Goal: Task Accomplishment & Management: Manage account settings

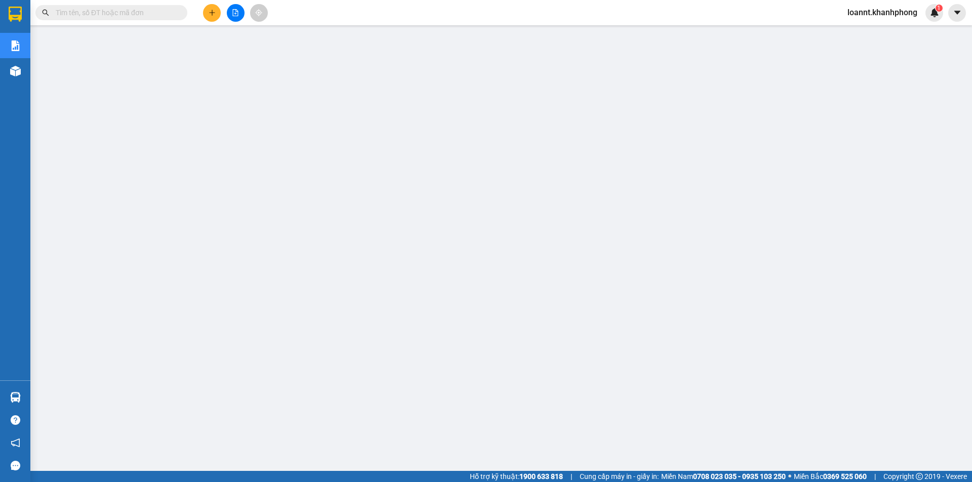
click at [883, 15] on span "loannt.khanhphong" at bounding box center [882, 12] width 86 height 13
click at [863, 45] on span "Đổi mật khẩu" at bounding box center [886, 47] width 66 height 11
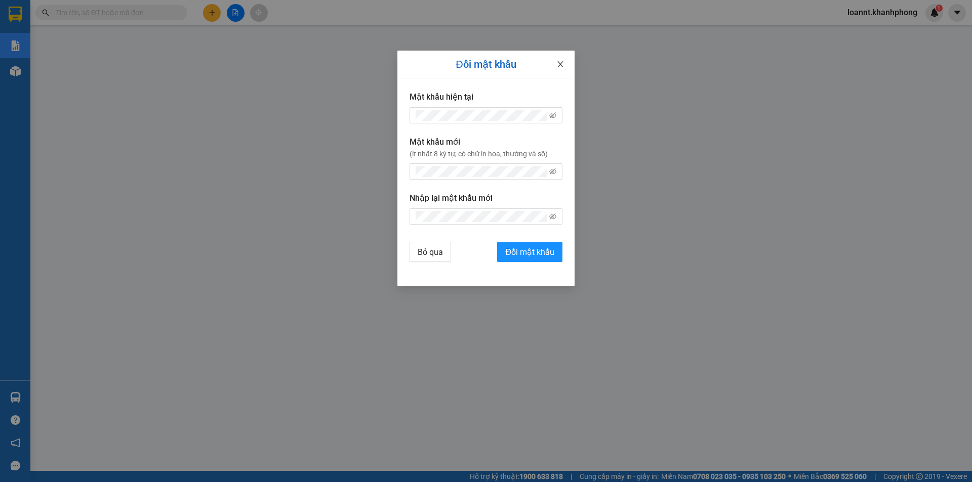
click at [558, 62] on icon "close" at bounding box center [560, 64] width 6 height 6
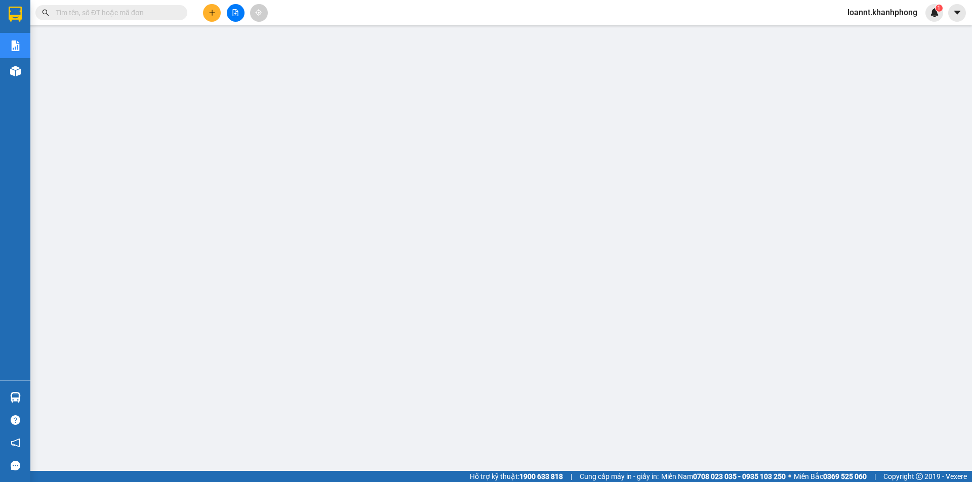
click at [895, 13] on span "loannt.khanhphong" at bounding box center [882, 12] width 86 height 13
click at [863, 36] on span "Đăng xuất" at bounding box center [886, 31] width 66 height 11
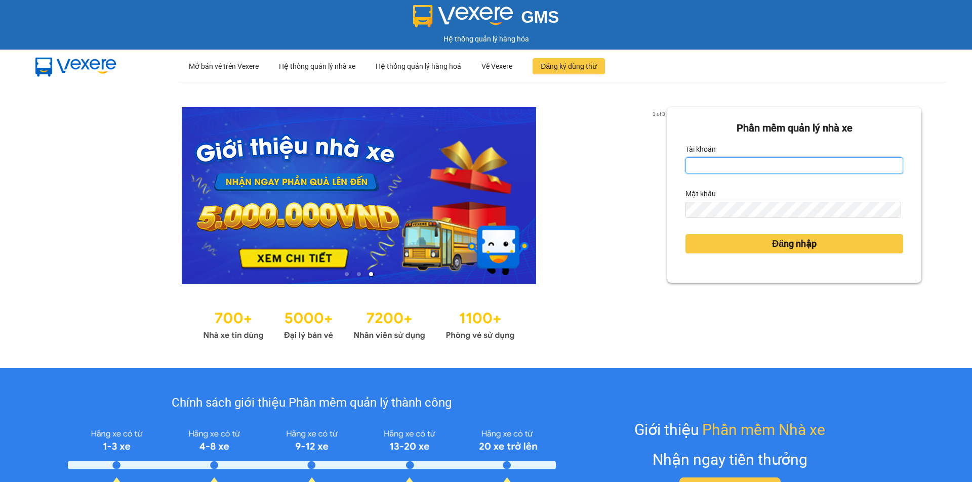
click at [735, 168] on input "Tài khoản" at bounding box center [794, 165] width 218 height 16
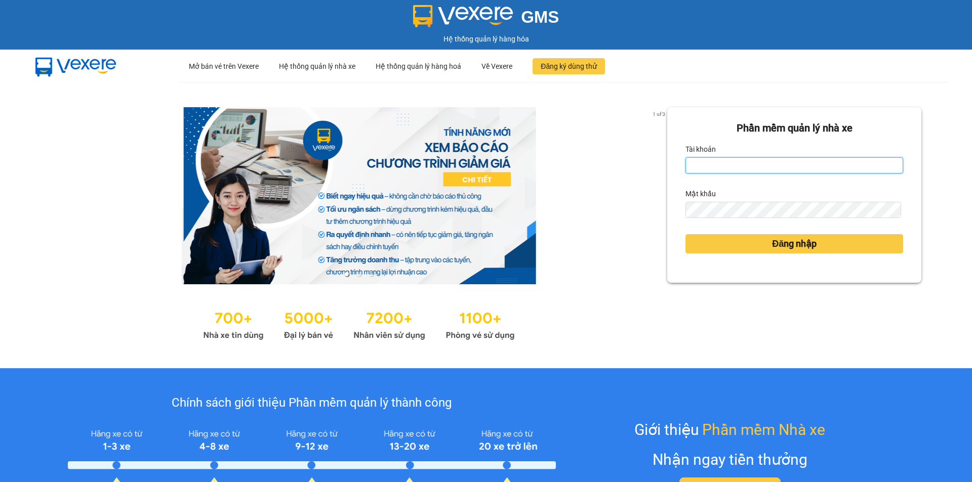
type input "minhthu.khanhphong"
click at [749, 222] on form "Phần mềm quản lý nhà xe Tài khoản minhthu.khanhphong Mật khẩu Đăng nhập" at bounding box center [794, 194] width 218 height 149
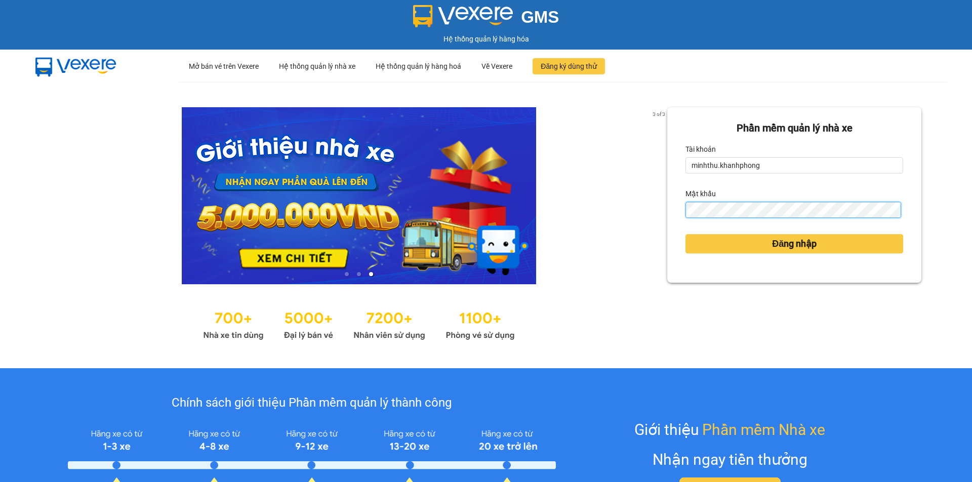
click at [685, 234] on button "Đăng nhập" at bounding box center [794, 243] width 218 height 19
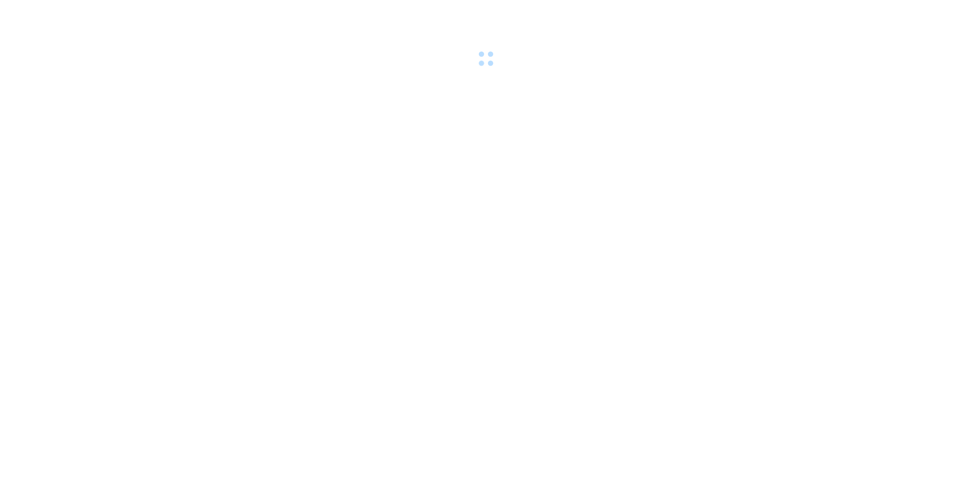
click at [768, 242] on body at bounding box center [486, 241] width 972 height 482
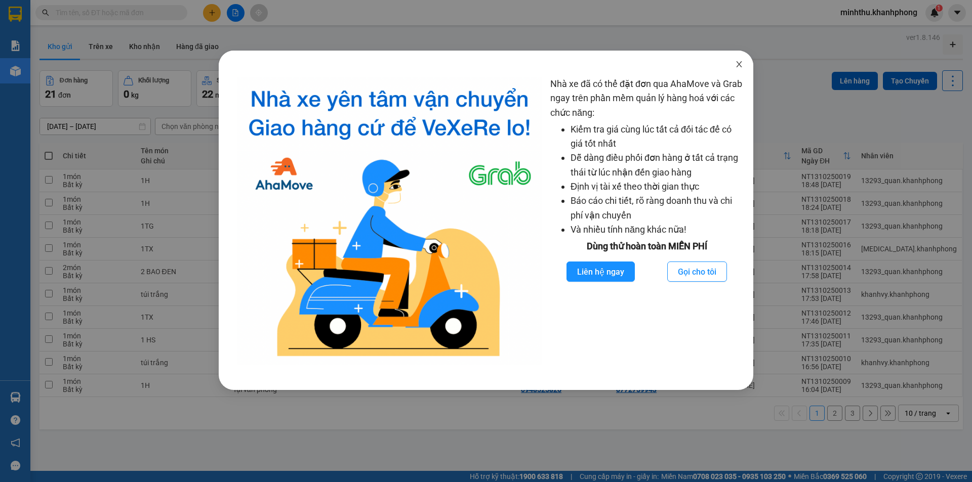
click at [737, 61] on icon "close" at bounding box center [739, 64] width 8 height 8
